Goal: Check status

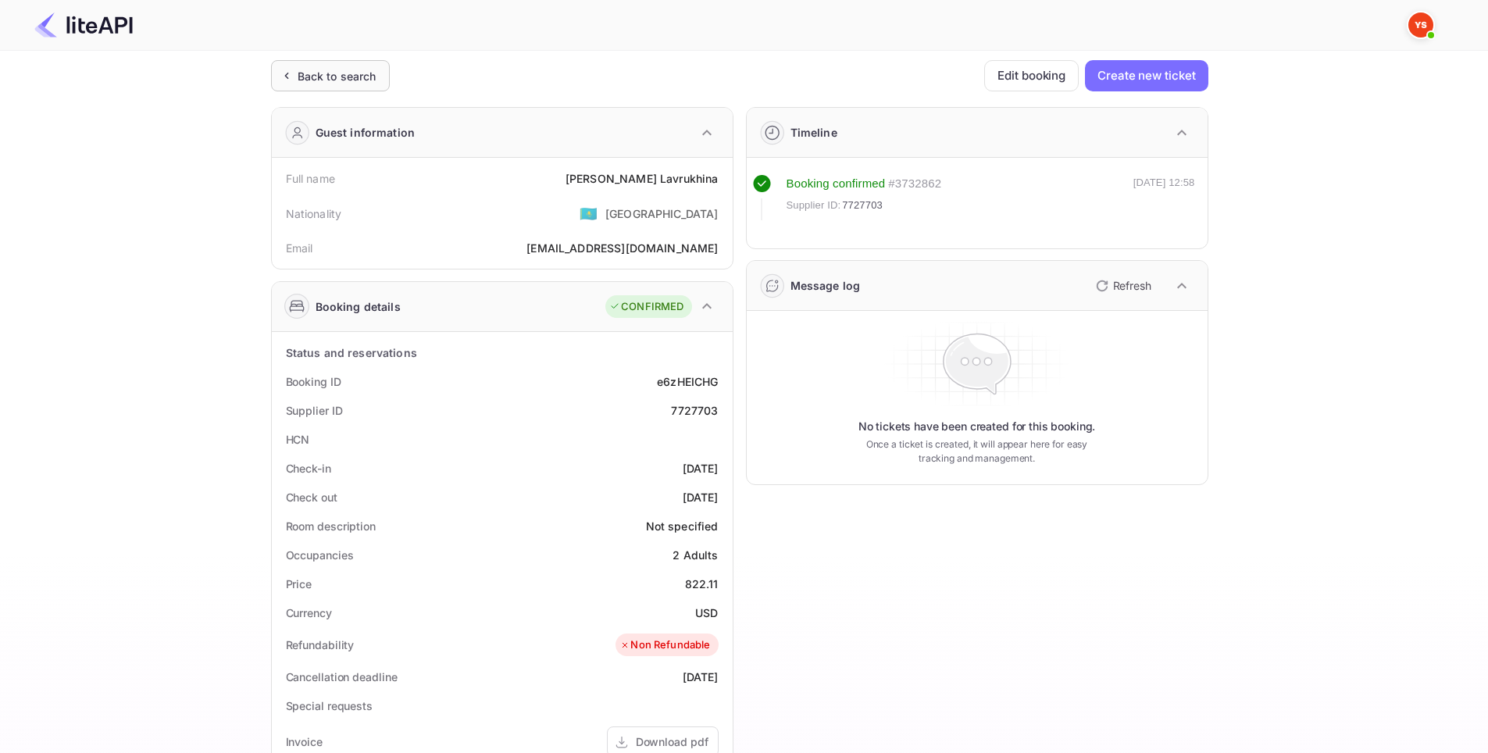
click at [292, 61] on div "Back to search" at bounding box center [330, 75] width 119 height 31
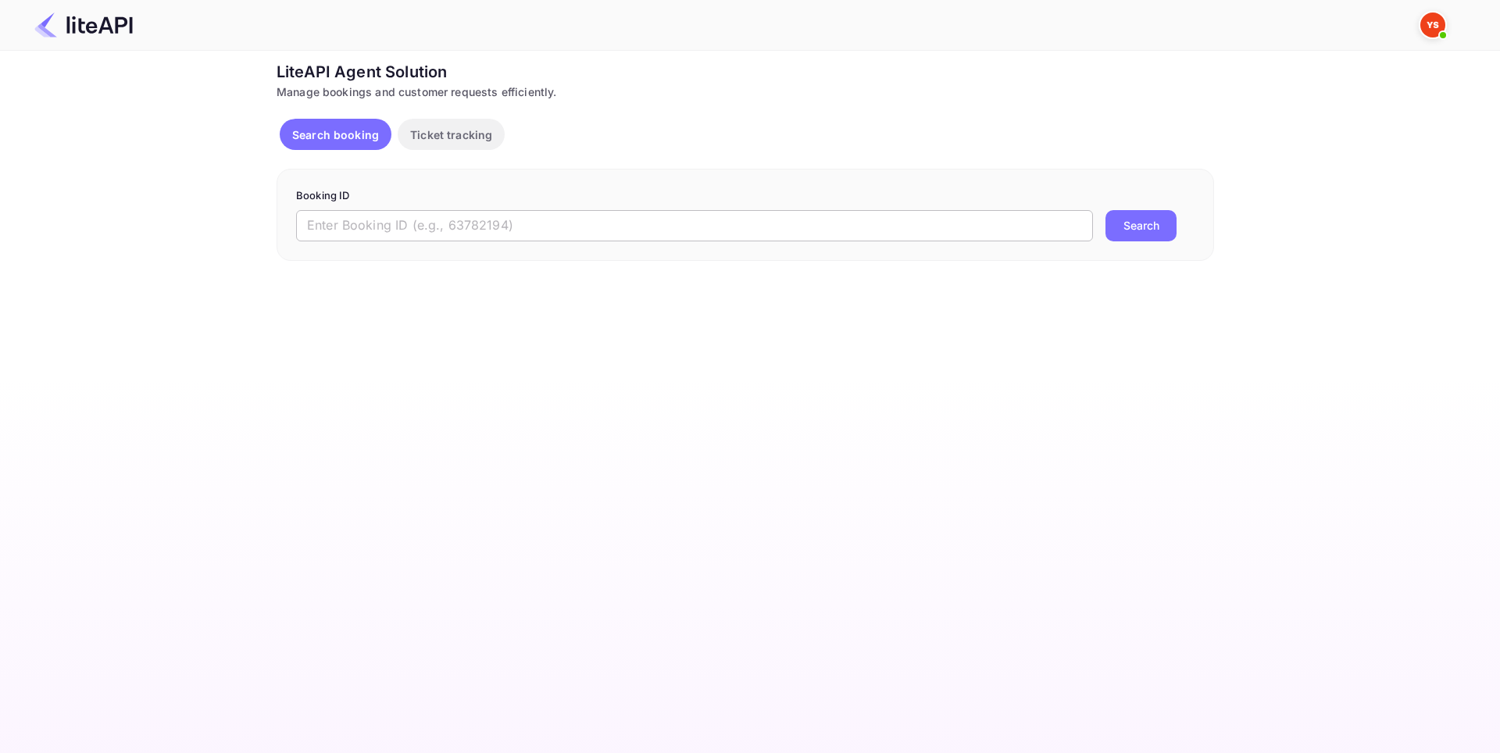
click at [391, 216] on input "text" at bounding box center [694, 225] width 797 height 31
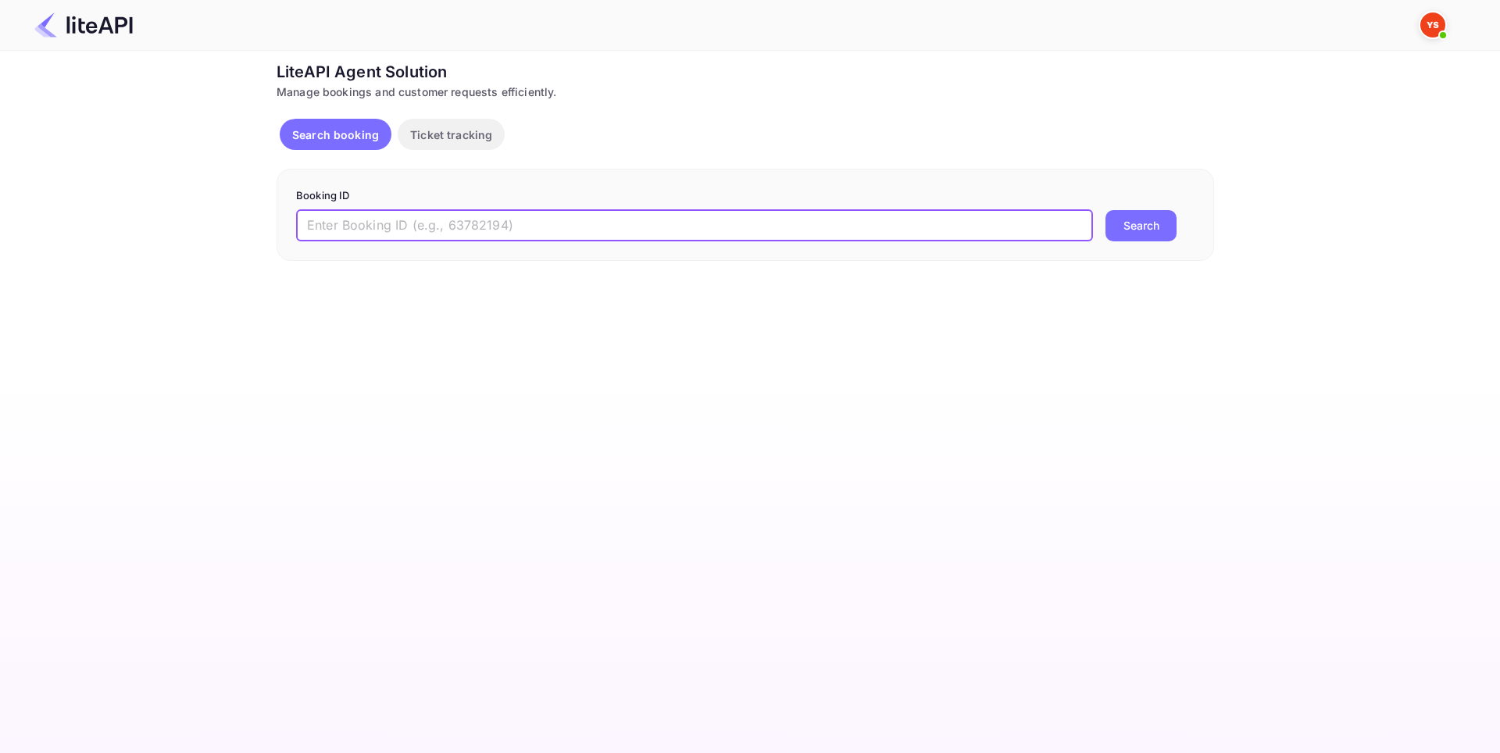
paste input "8863613"
type input "8863613"
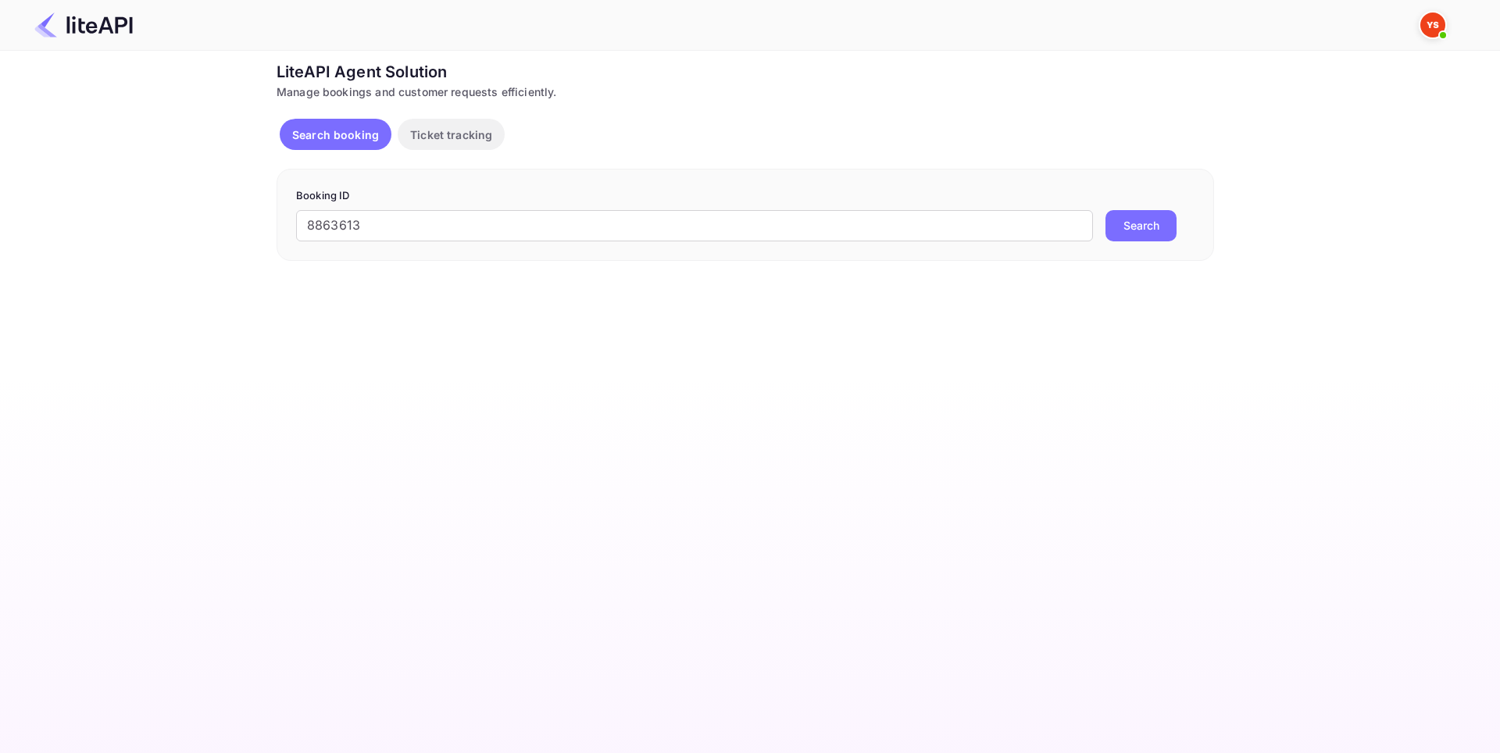
click at [1136, 224] on button "Search" at bounding box center [1140, 225] width 71 height 31
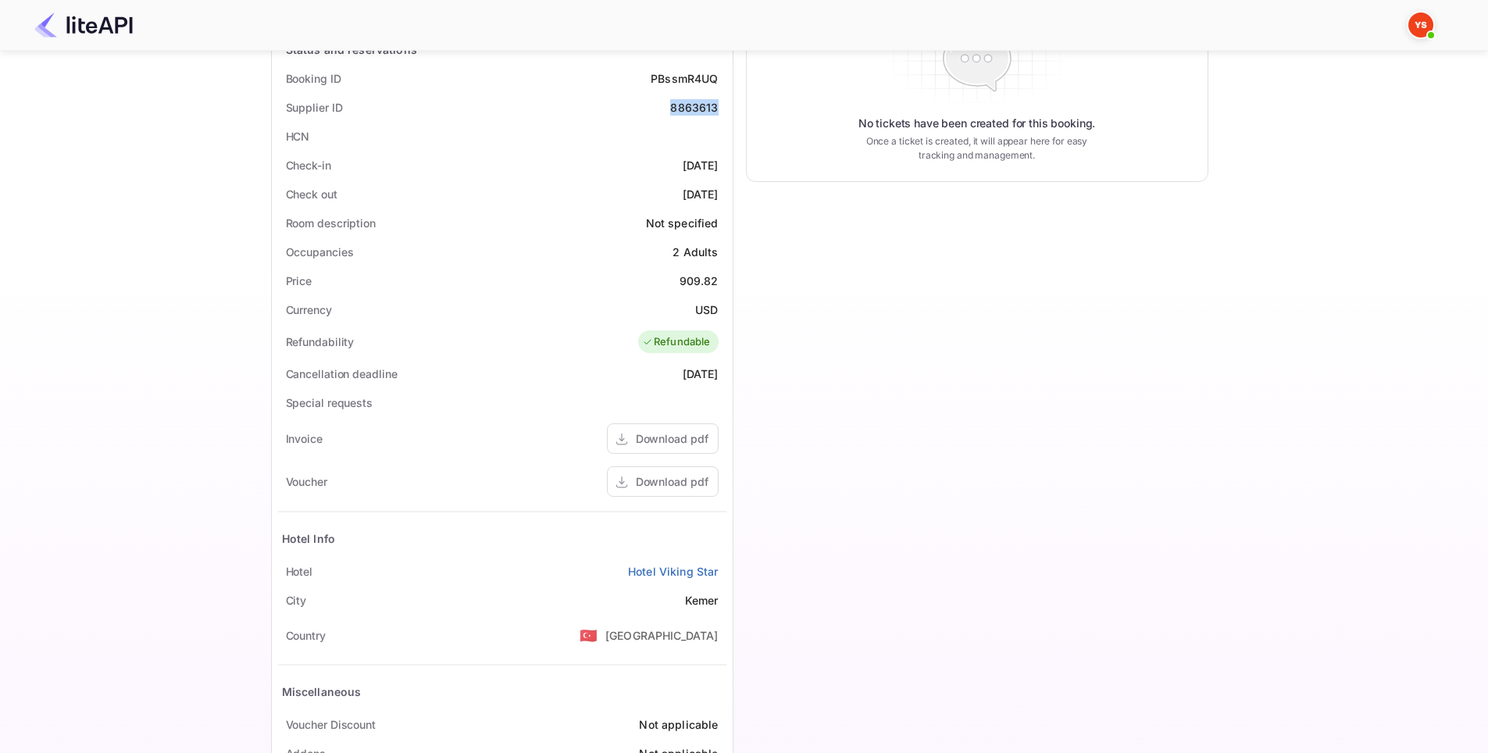
scroll to position [383, 0]
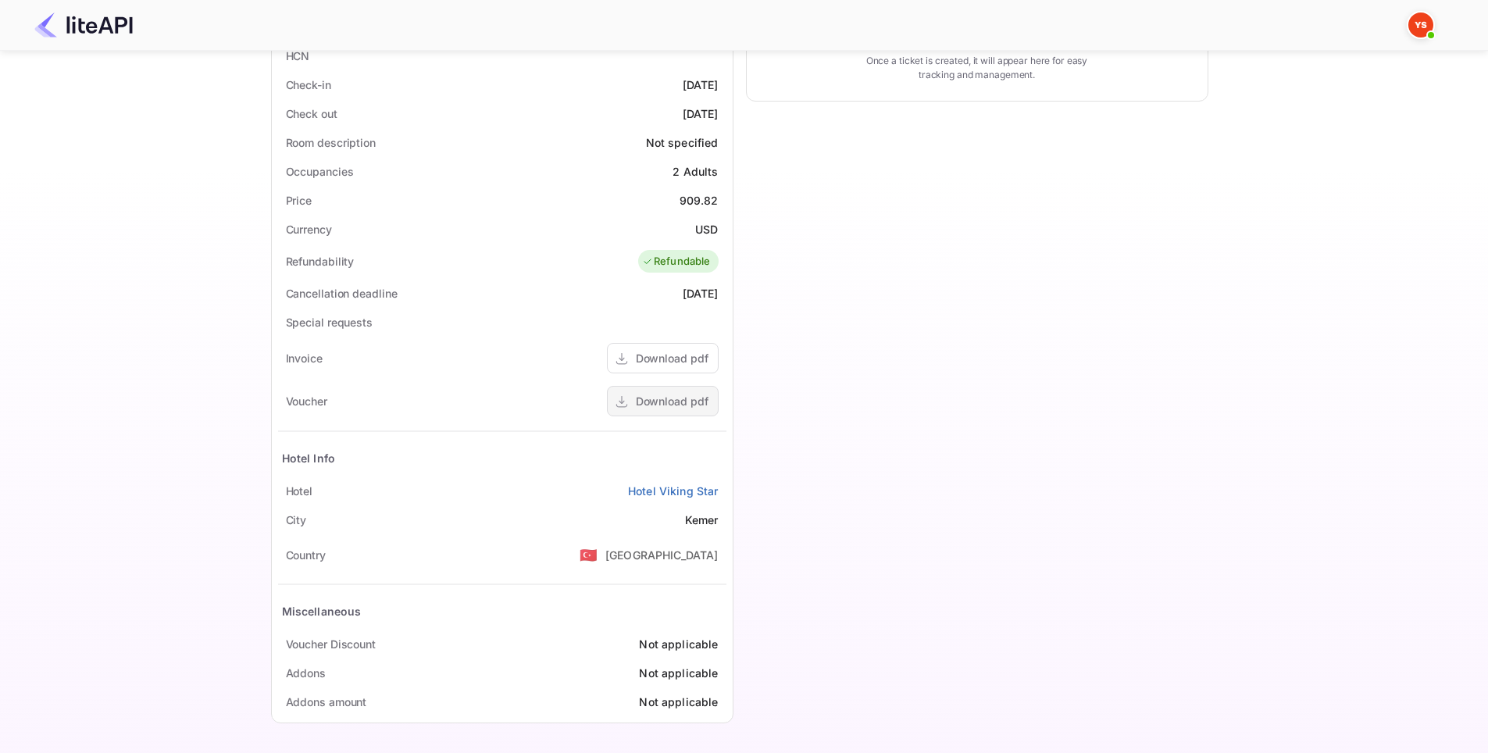
click at [667, 401] on div "Download pdf" at bounding box center [672, 401] width 73 height 16
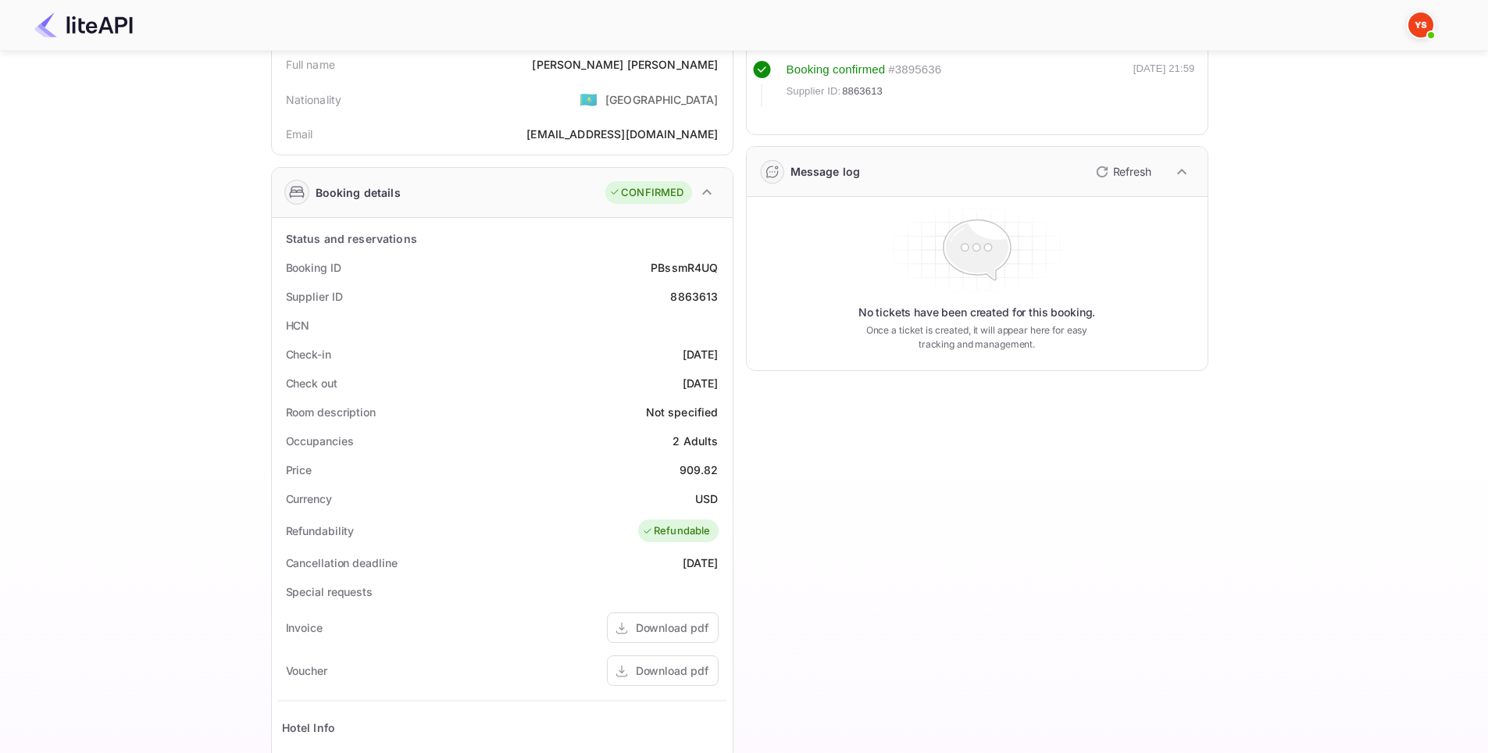
scroll to position [71, 0]
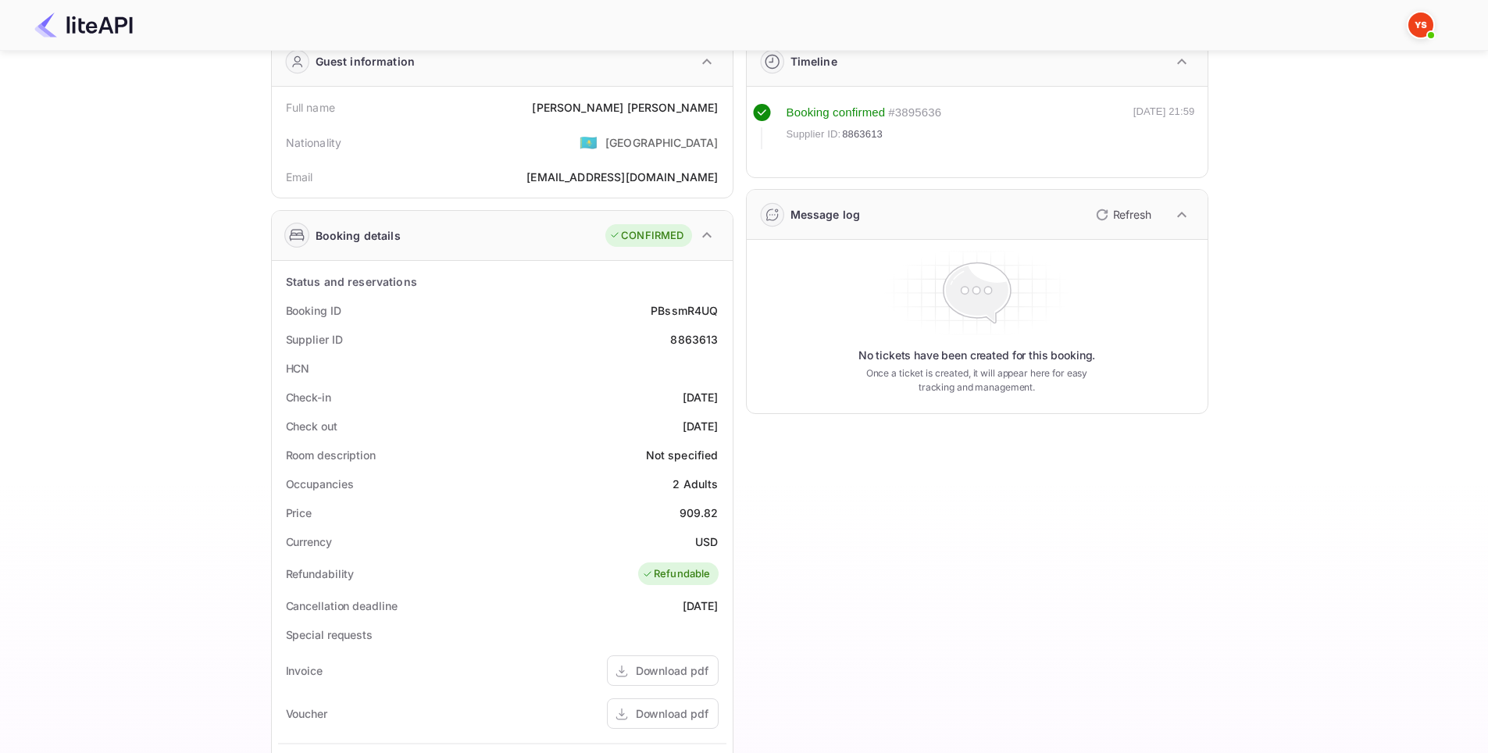
click at [708, 341] on div "8863613" at bounding box center [694, 339] width 48 height 16
copy div "8863613"
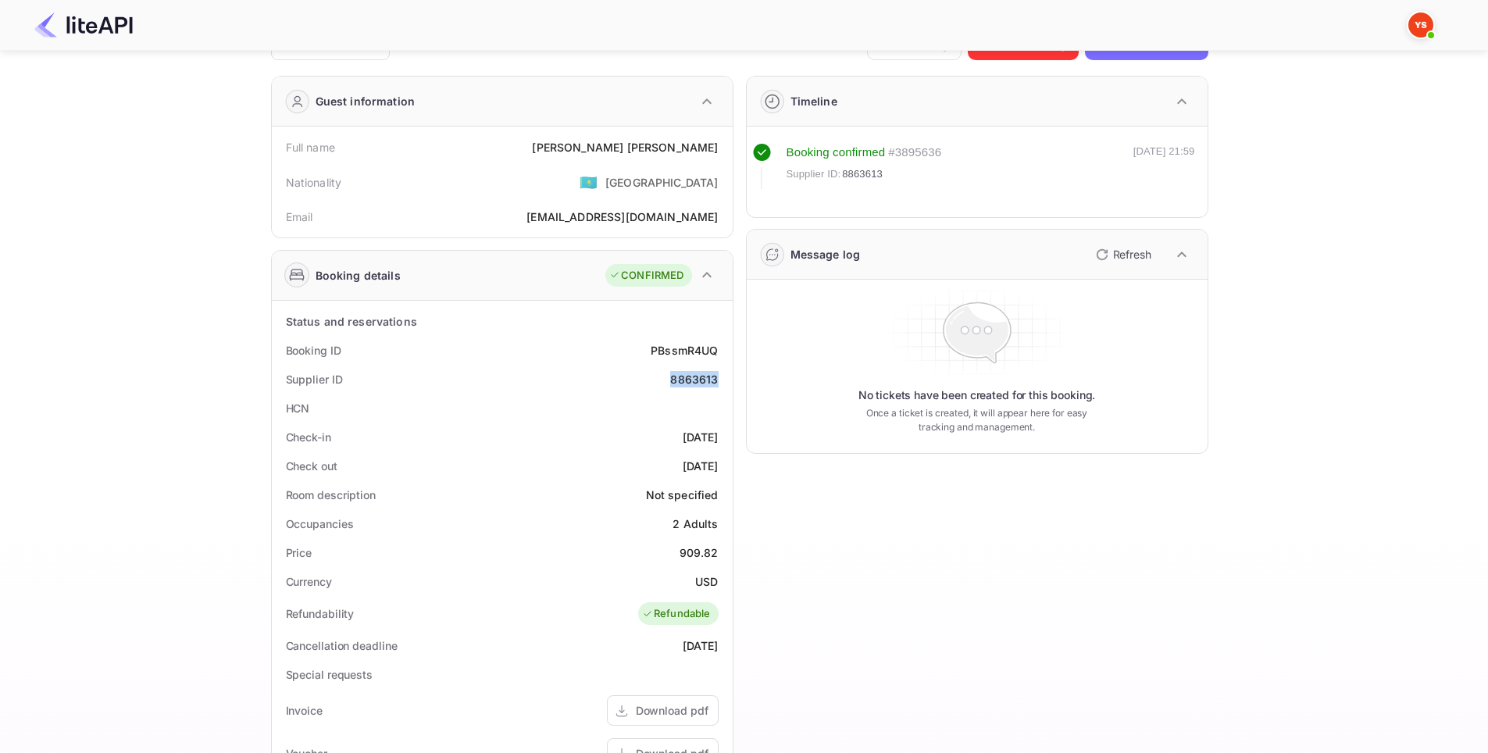
scroll to position [0, 0]
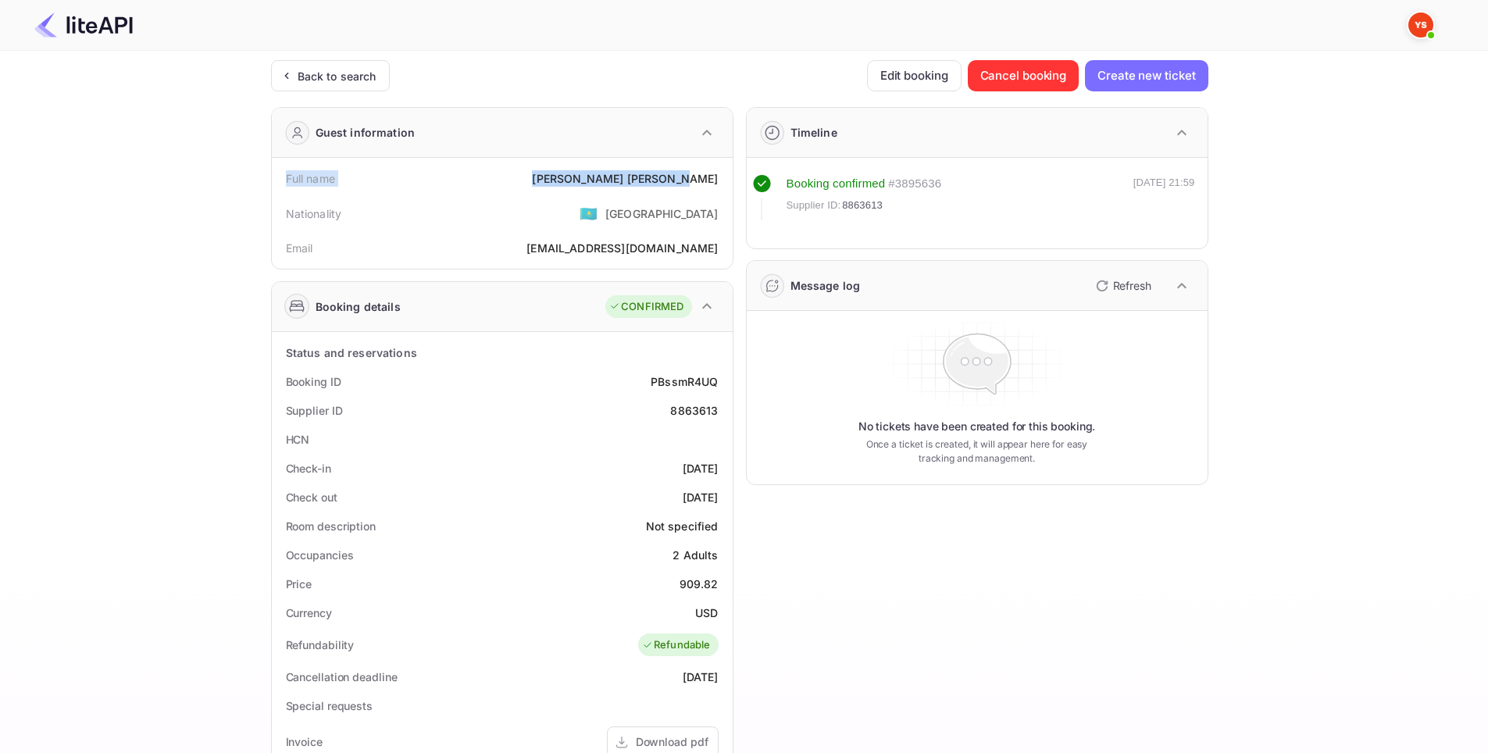
drag, startPoint x: 279, startPoint y: 174, endPoint x: 722, endPoint y: 180, distance: 442.9
click at [722, 180] on div "Full name [PERSON_NAME]" at bounding box center [502, 178] width 448 height 29
copy div "Full name [PERSON_NAME]"
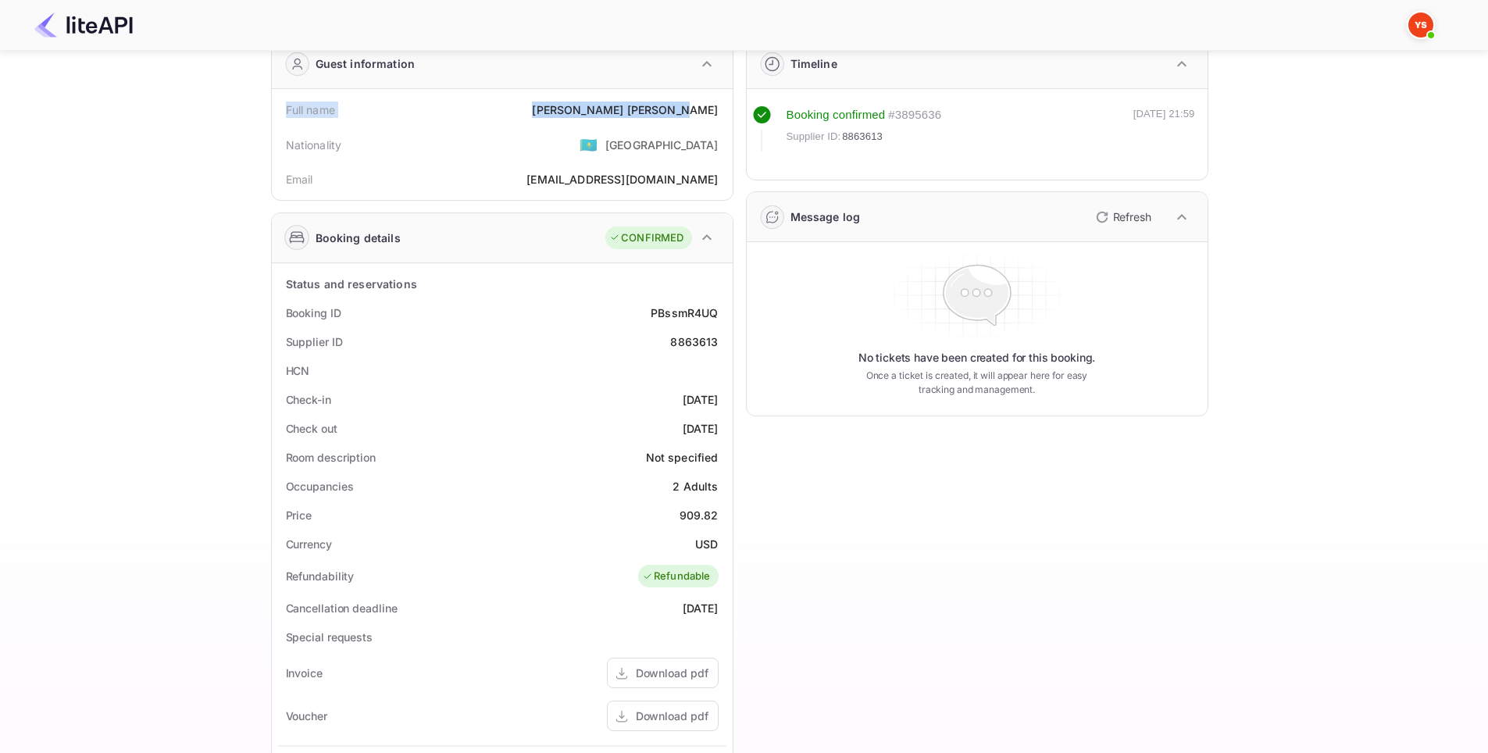
scroll to position [78, 0]
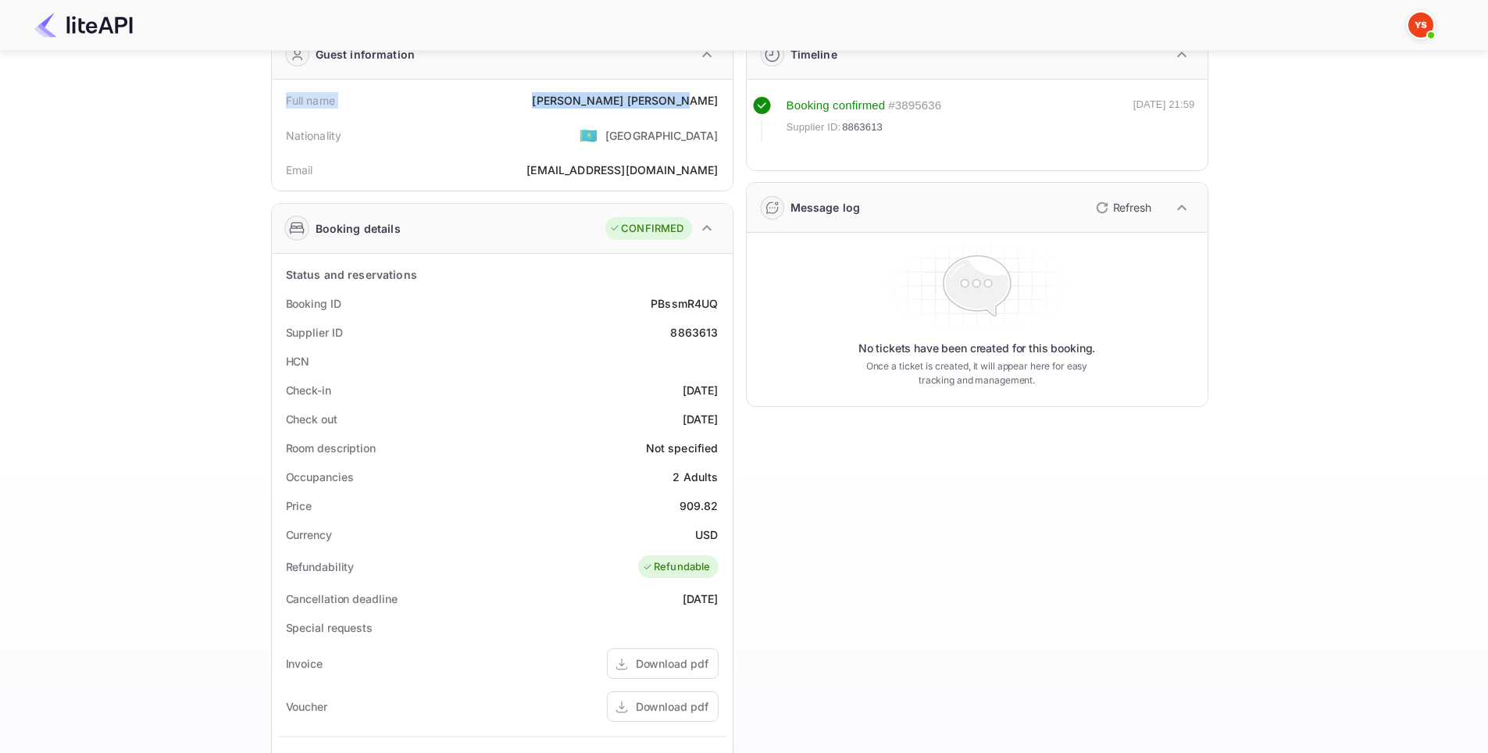
drag, startPoint x: 287, startPoint y: 331, endPoint x: 722, endPoint y: 420, distance: 444.0
click at [722, 420] on div "Status and reservations Booking ID PBssmR4UQ Supplier ID 8863613 HCN Check-in […" at bounding box center [502, 640] width 448 height 761
copy div "Supplier ID 8863613 HCN Check-in [DATE] Check out [DATE]"
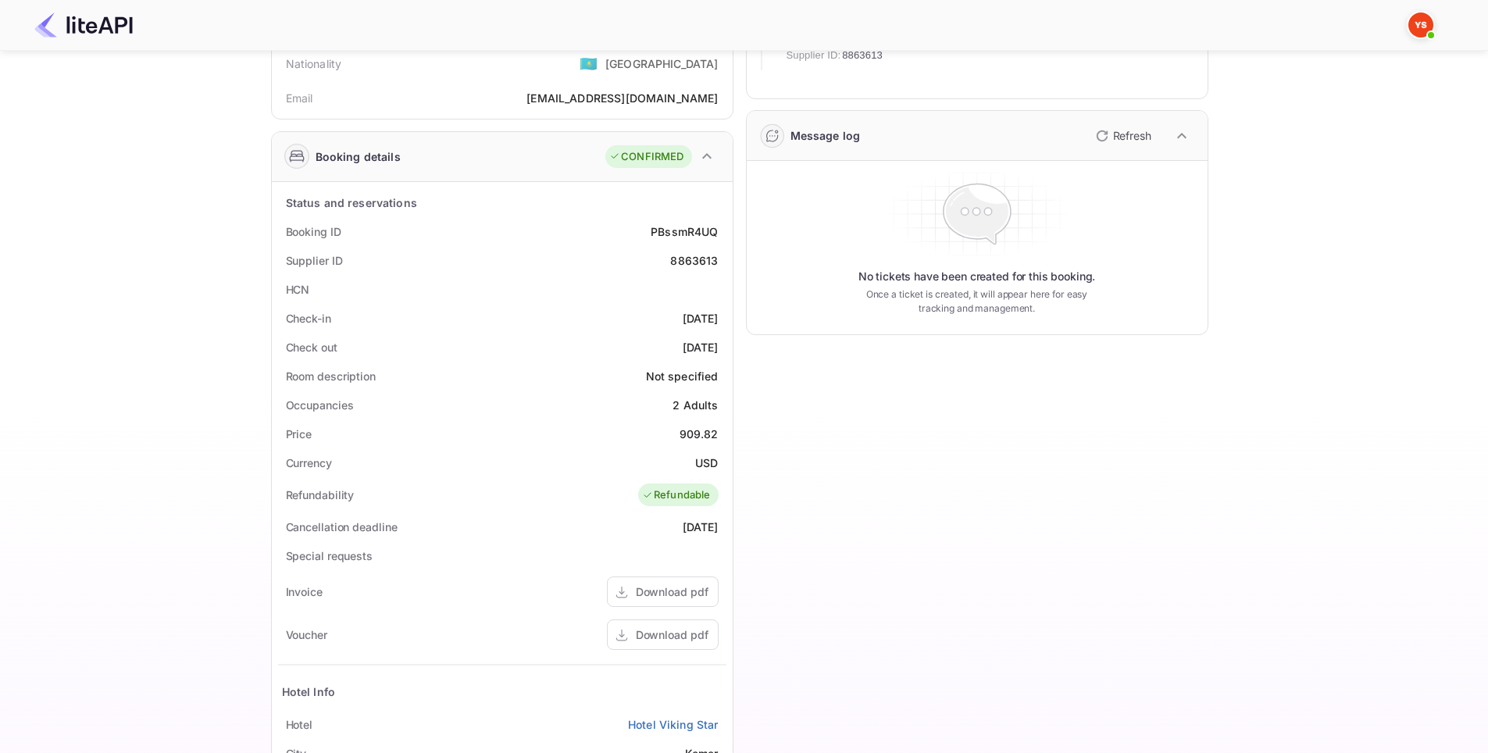
scroll to position [383, 0]
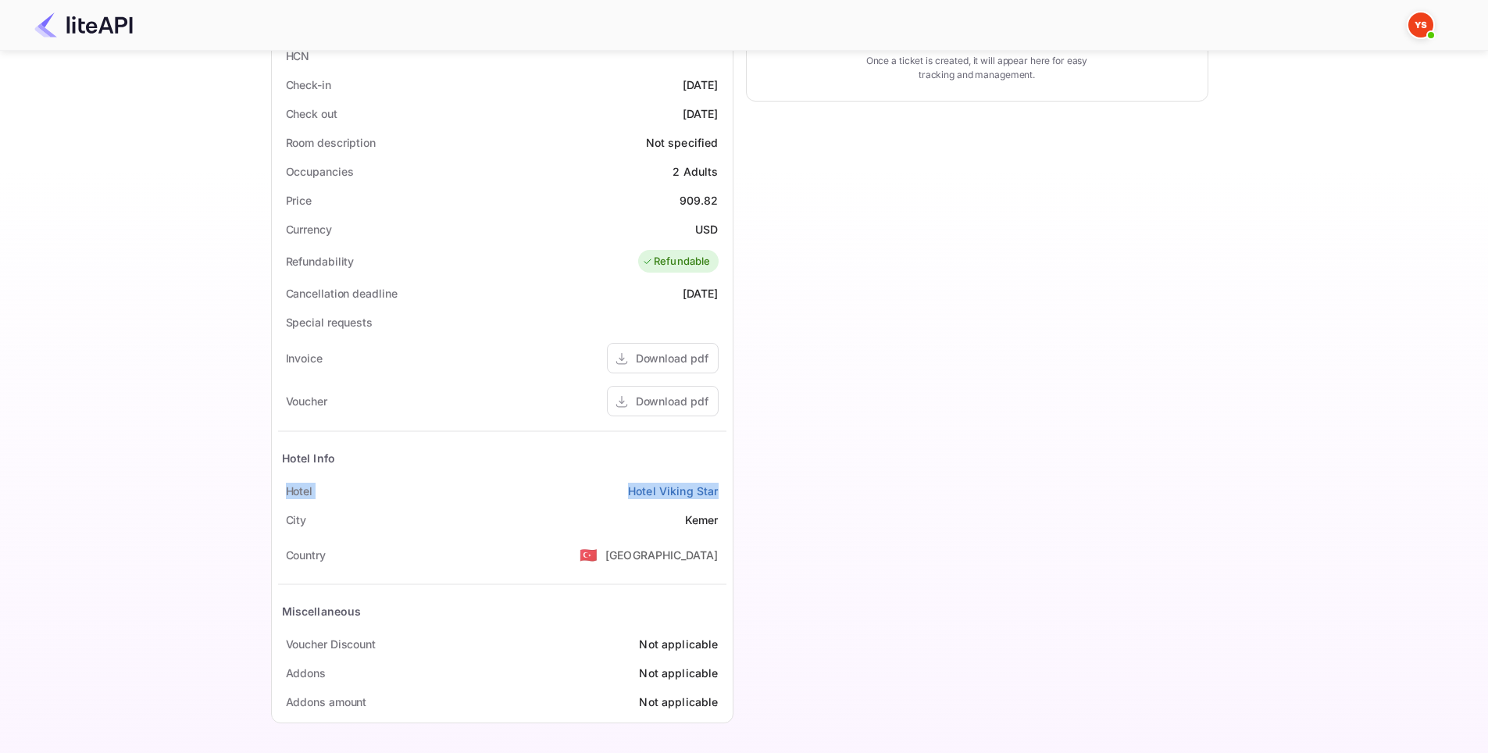
drag, startPoint x: 271, startPoint y: 492, endPoint x: 726, endPoint y: 486, distance: 454.6
click at [726, 486] on div "Status and reservations Booking ID PBssmR4UQ Supplier ID 8863613 HCN Check-in […" at bounding box center [502, 335] width 461 height 774
copy div "Hotel Hotel Viking Star"
